Goal: Check status: Check status

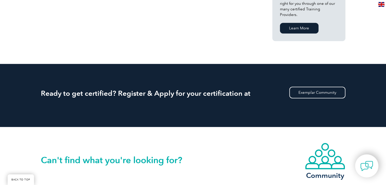
scroll to position [430, 0]
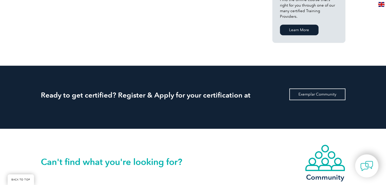
click at [321, 89] on link "Exemplar Community" at bounding box center [318, 95] width 56 height 12
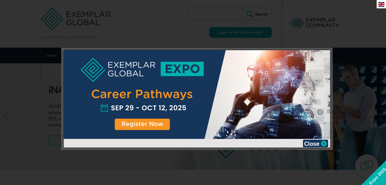
click at [205, 100] on div at bounding box center [197, 94] width 267 height 89
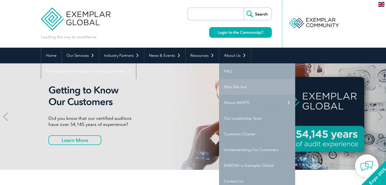
click at [239, 85] on link "Who We Are" at bounding box center [257, 87] width 76 height 16
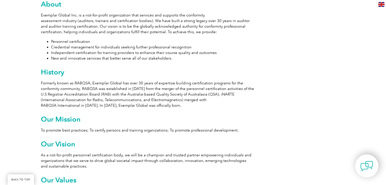
scroll to position [309, 0]
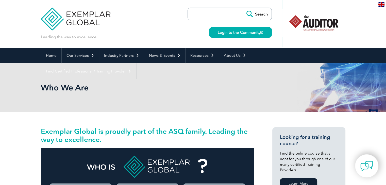
click at [381, 7] on img at bounding box center [381, 4] width 6 height 5
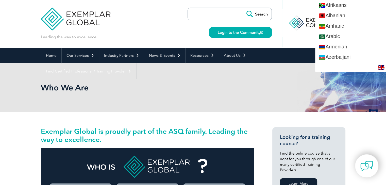
click at [291, 78] on div "Who We Are" at bounding box center [193, 87] width 305 height 49
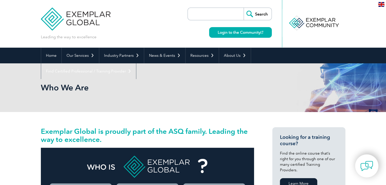
click at [211, 14] on input "search" at bounding box center [216, 14] width 53 height 12
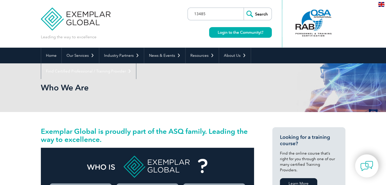
type input "13485"
click at [259, 9] on input "Search" at bounding box center [258, 14] width 28 height 12
